Goal: Task Accomplishment & Management: Manage account settings

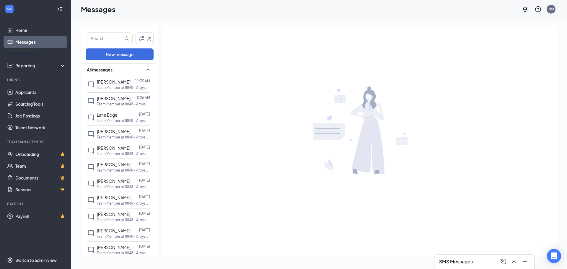
click at [21, 53] on link "Scheduling" at bounding box center [40, 54] width 51 height 12
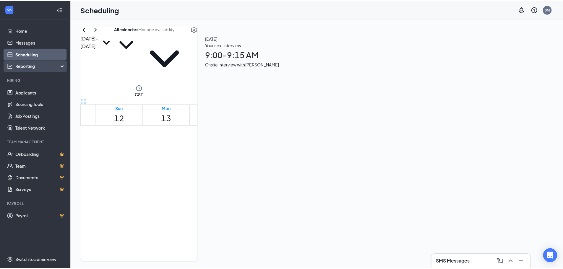
scroll to position [290, 0]
click at [40, 67] on div "Reporting" at bounding box center [40, 66] width 51 height 6
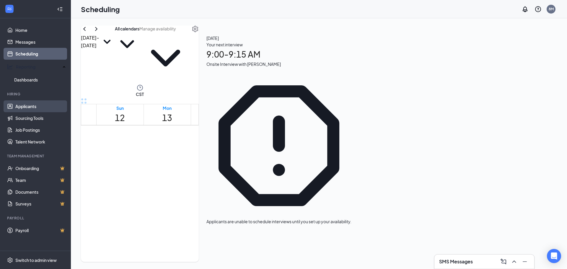
click at [28, 104] on link "Applicants" at bounding box center [40, 106] width 51 height 12
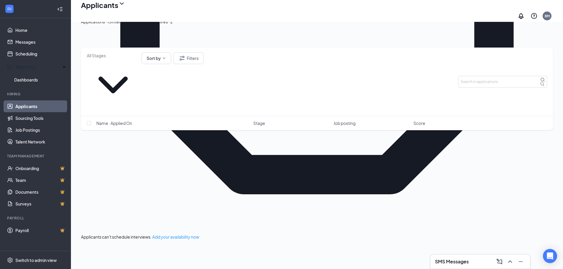
scroll to position [330, 0]
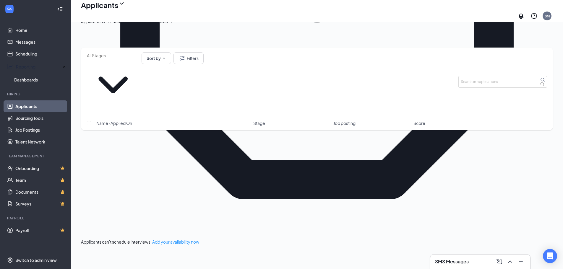
click at [173, 25] on div "Offers and hires · 2" at bounding box center [155, 21] width 36 height 6
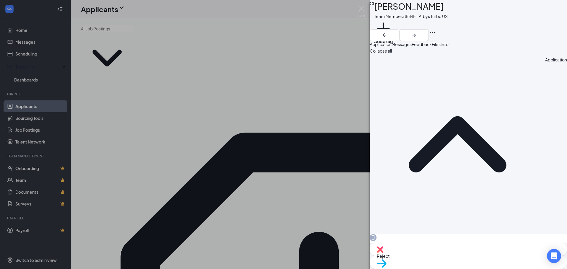
click at [412, 46] on span "Messages" at bounding box center [402, 44] width 20 height 5
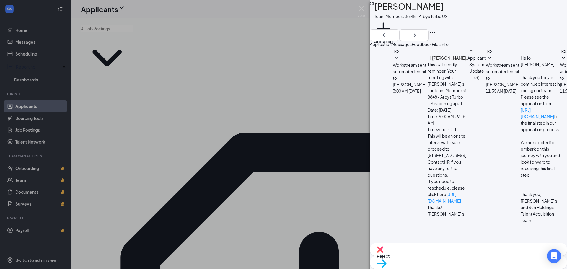
scroll to position [38, 0]
drag, startPoint x: 522, startPoint y: 45, endPoint x: 541, endPoint y: 51, distance: 19.7
click at [449, 47] on button "Info" at bounding box center [445, 44] width 8 height 6
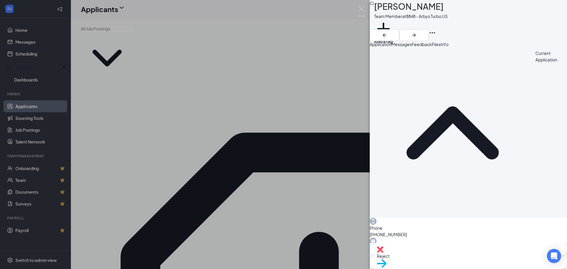
click at [441, 46] on span "Files" at bounding box center [436, 44] width 9 height 5
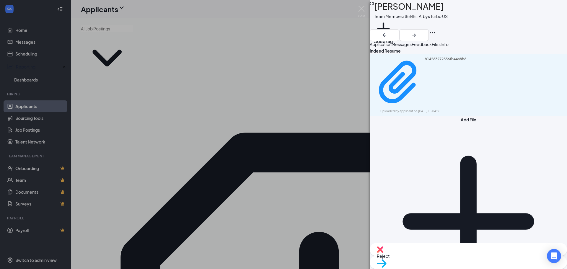
click at [432, 47] on span "Feedback" at bounding box center [422, 44] width 20 height 5
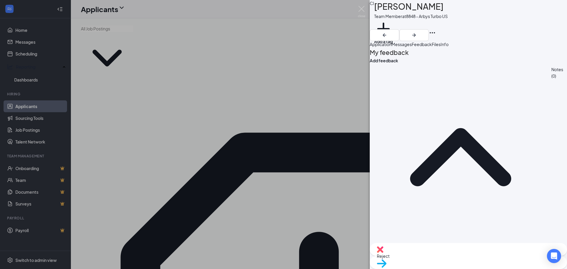
click at [412, 45] on span "Messages" at bounding box center [402, 44] width 20 height 5
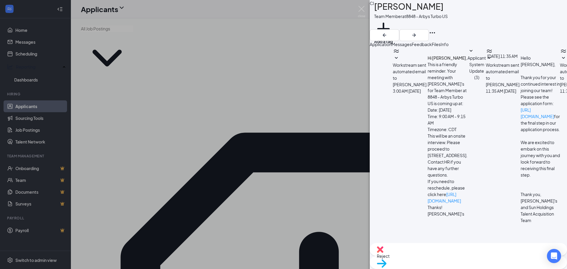
scroll to position [38, 0]
click at [435, 32] on icon "Ellipses" at bounding box center [432, 32] width 5 height 1
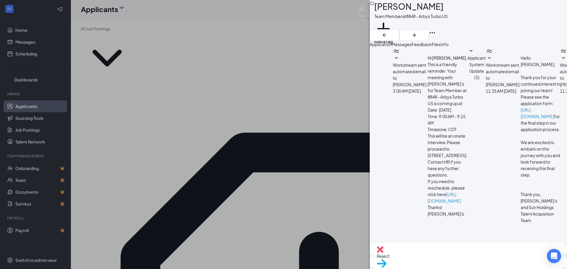
drag, startPoint x: 479, startPoint y: 235, endPoint x: 503, endPoint y: 253, distance: 30.2
checkbox input "true"
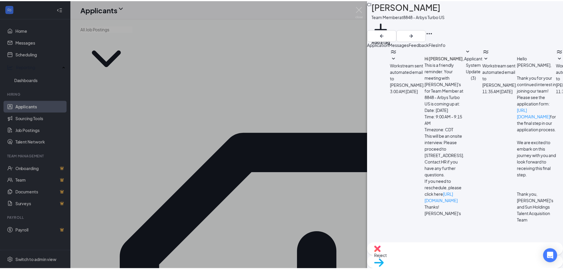
scroll to position [195, 0]
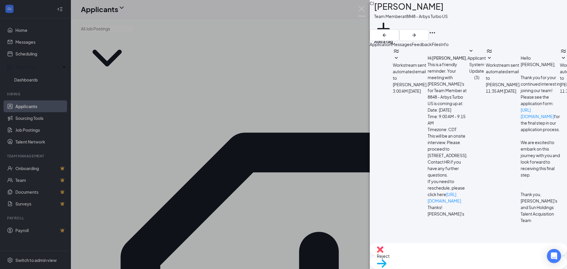
click at [256, 14] on div "CI [PERSON_NAME] Team Member at 8848 - Arbys Turbo US Add a tag Application Mes…" at bounding box center [283, 134] width 567 height 269
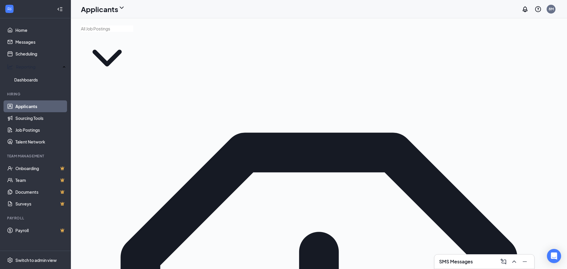
click at [258, 14] on div "Applicants 8M" at bounding box center [319, 9] width 496 height 18
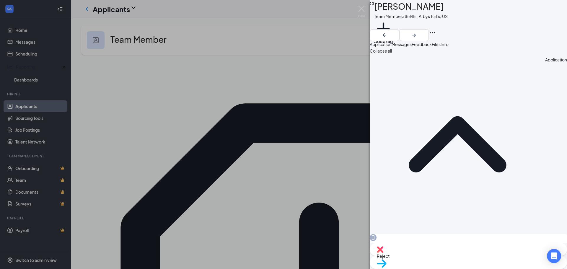
click at [261, 29] on div "CI [PERSON_NAME] Team Member at 8848 - Arbys Turbo US Add a tag Application Mes…" at bounding box center [283, 134] width 567 height 269
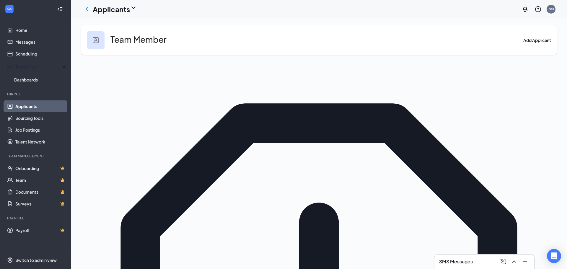
click at [261, 29] on div "Team Member Add Applicant" at bounding box center [319, 40] width 476 height 30
click at [15, 112] on link "Sourcing Tools" at bounding box center [40, 118] width 51 height 12
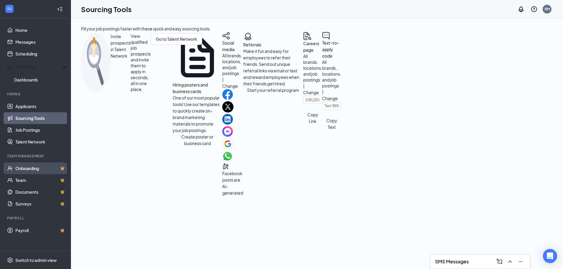
click at [42, 169] on link "Onboarding" at bounding box center [40, 168] width 51 height 12
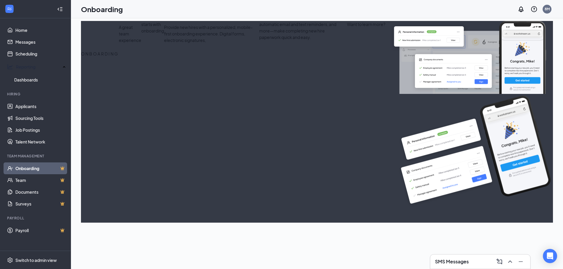
select select "US"
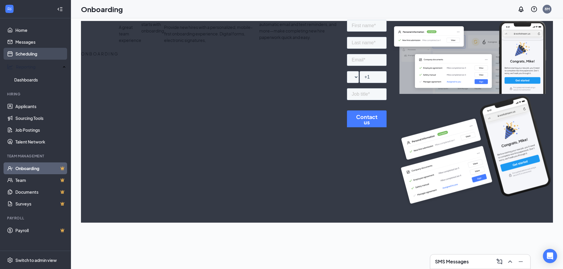
click at [31, 54] on link "Scheduling" at bounding box center [40, 54] width 51 height 12
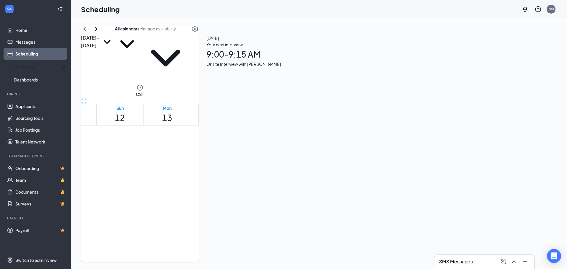
scroll to position [290, 0]
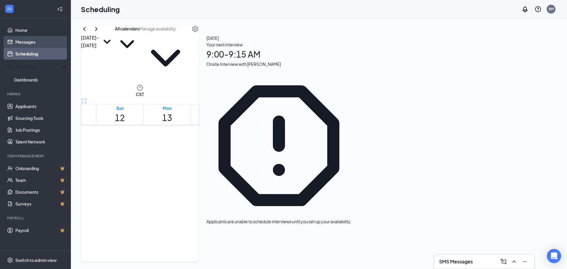
click at [32, 43] on link "Messages" at bounding box center [40, 42] width 51 height 12
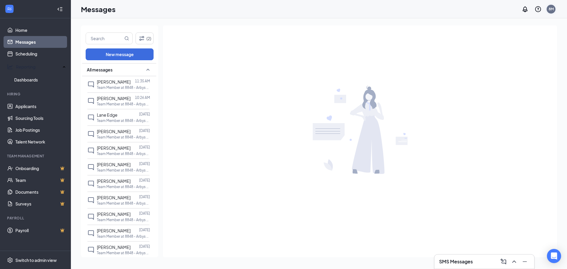
drag, startPoint x: 125, startPoint y: 90, endPoint x: 551, endPoint y: 11, distance: 432.9
click at [551, 11] on div "8M" at bounding box center [551, 9] width 9 height 9
click at [550, 11] on div "8M" at bounding box center [551, 8] width 5 height 5
click at [550, 13] on div "8M" at bounding box center [551, 9] width 9 height 9
click at [131, 83] on div at bounding box center [133, 82] width 4 height 6
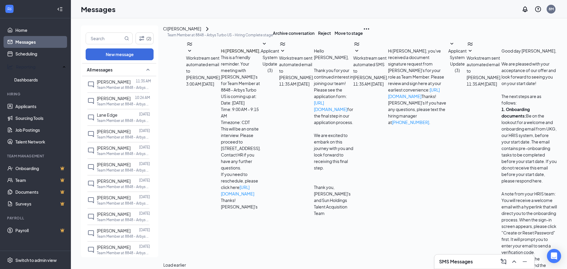
click at [467, 80] on span "Workstream sent automated email to [PERSON_NAME]." at bounding box center [484, 67] width 35 height 25
click at [353, 80] on span "Workstream sent automated SMS to [PERSON_NAME]." at bounding box center [370, 67] width 35 height 25
drag, startPoint x: 444, startPoint y: 165, endPoint x: 389, endPoint y: 164, distance: 54.9
click at [388, 126] on div "Hi [PERSON_NAME], you've received a document signature request from [PERSON_NAM…" at bounding box center [418, 87] width 60 height 78
drag, startPoint x: 393, startPoint y: 164, endPoint x: 378, endPoint y: 191, distance: 31.1
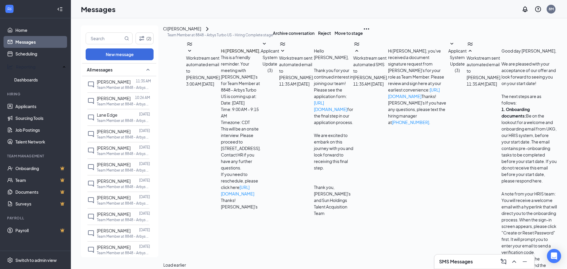
click at [402, 99] on link "[URL][DOMAIN_NAME]" at bounding box center [414, 93] width 52 height 12
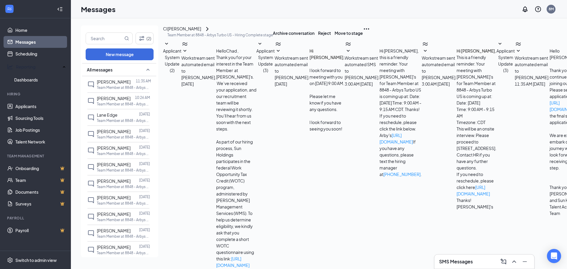
click at [211, 32] on icon "ChevronRight" at bounding box center [207, 28] width 7 height 7
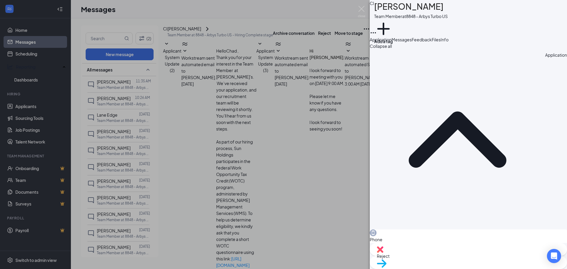
click at [392, 49] on span "Collapse all" at bounding box center [381, 45] width 22 height 5
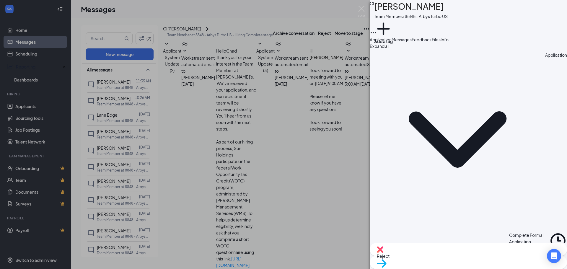
click at [487, 249] on div "Reject Move to stage" at bounding box center [468, 256] width 197 height 26
click at [404, 269] on span "Move to stage" at bounding box center [390, 271] width 27 height 5
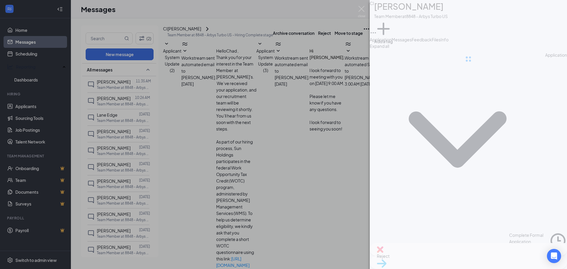
type input "Hiring Complete (current stage)"
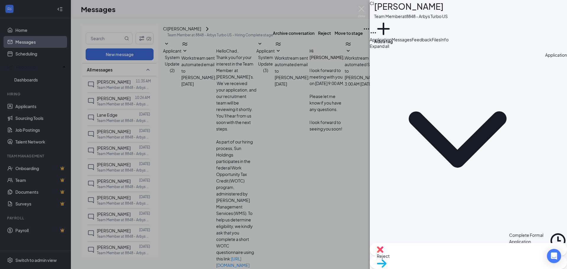
click at [0, 269] on icon "Cross" at bounding box center [0, 274] width 0 height 0
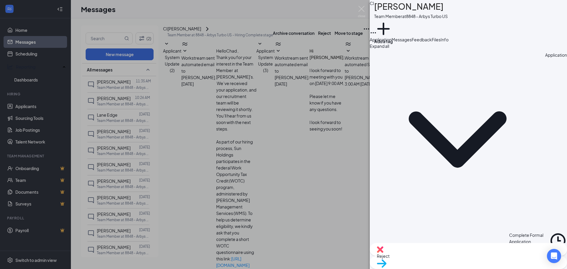
click at [261, 25] on div "CI [PERSON_NAME] Team Member at 8848 - Arbys Turbo US Add a tag Application Mes…" at bounding box center [283, 134] width 567 height 269
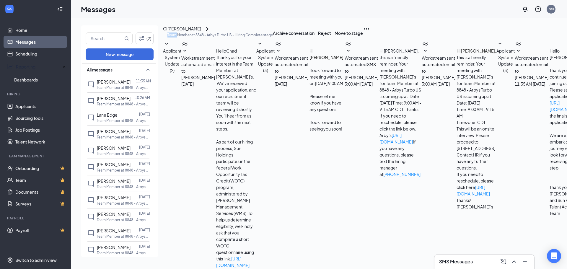
click at [261, 25] on div "(2) New message All messages [PERSON_NAME] 11:35 AM Team Member at 8848 - Arbys…" at bounding box center [420, 143] width 699 height 251
click at [35, 29] on link "Home" at bounding box center [40, 30] width 51 height 12
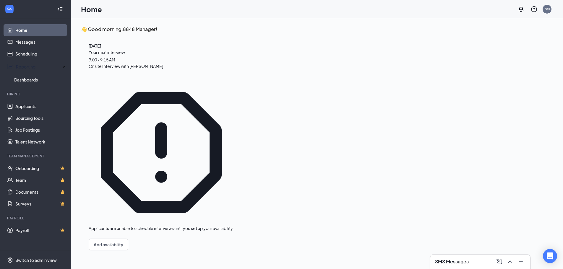
click at [23, 32] on link "Home" at bounding box center [40, 30] width 51 height 12
click at [522, 261] on icon "Minimize" at bounding box center [520, 261] width 7 height 7
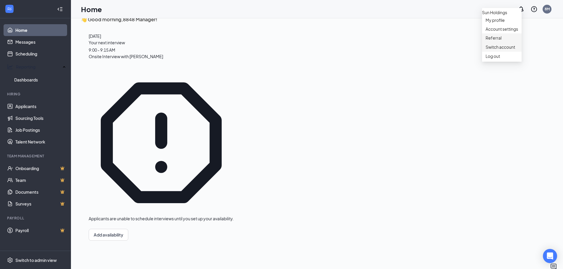
scroll to position [12, 0]
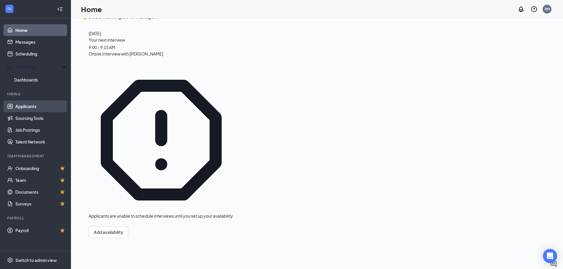
click at [42, 102] on link "Applicants" at bounding box center [40, 106] width 51 height 12
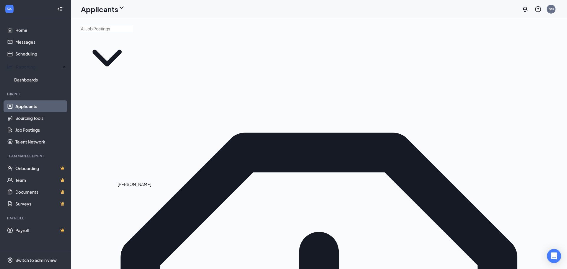
drag, startPoint x: 133, startPoint y: 199, endPoint x: 133, endPoint y: 192, distance: 7.4
